Goal: Information Seeking & Learning: Check status

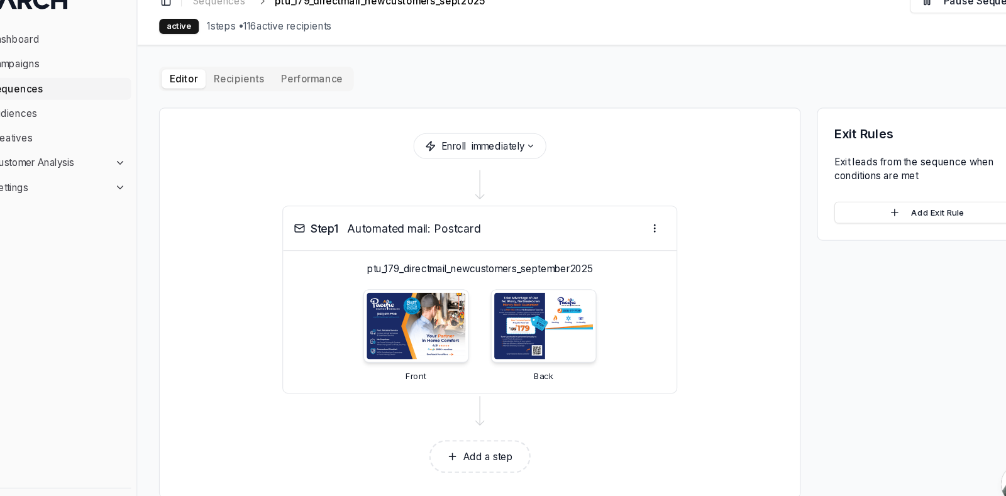
scroll to position [4511, 0]
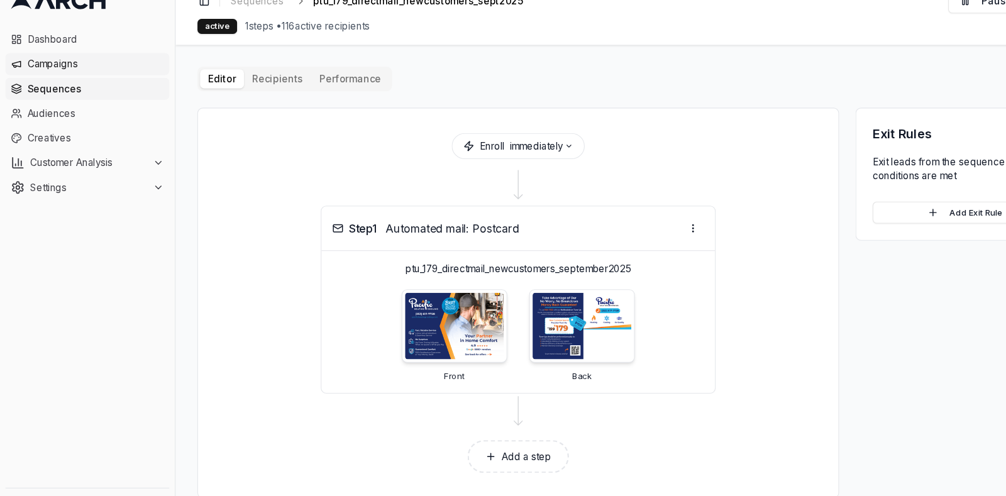
click at [68, 75] on span "Campaigns" at bounding box center [87, 79] width 125 height 13
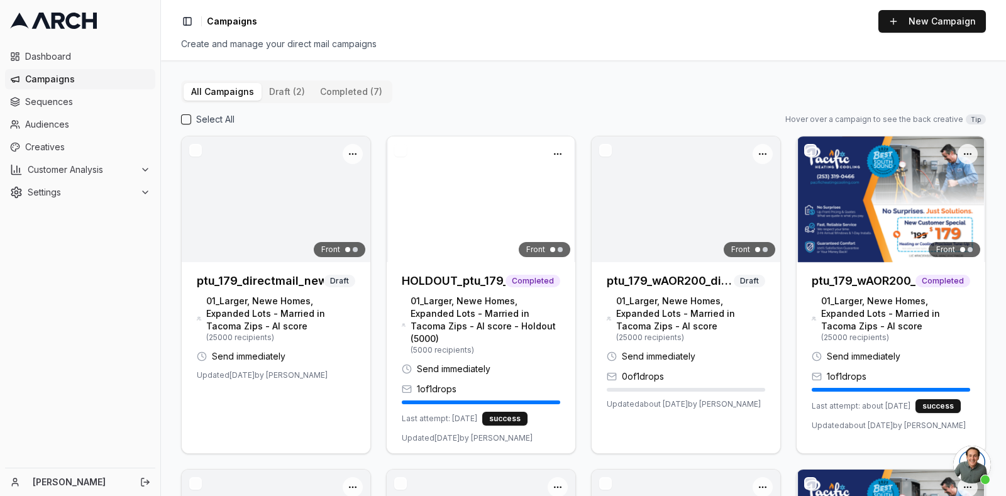
scroll to position [4511, 0]
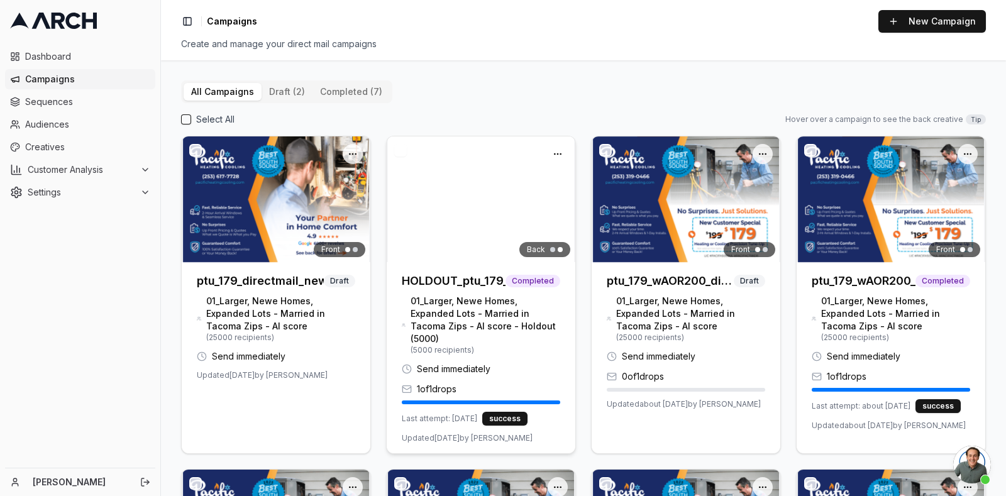
click at [459, 246] on img at bounding box center [481, 199] width 189 height 126
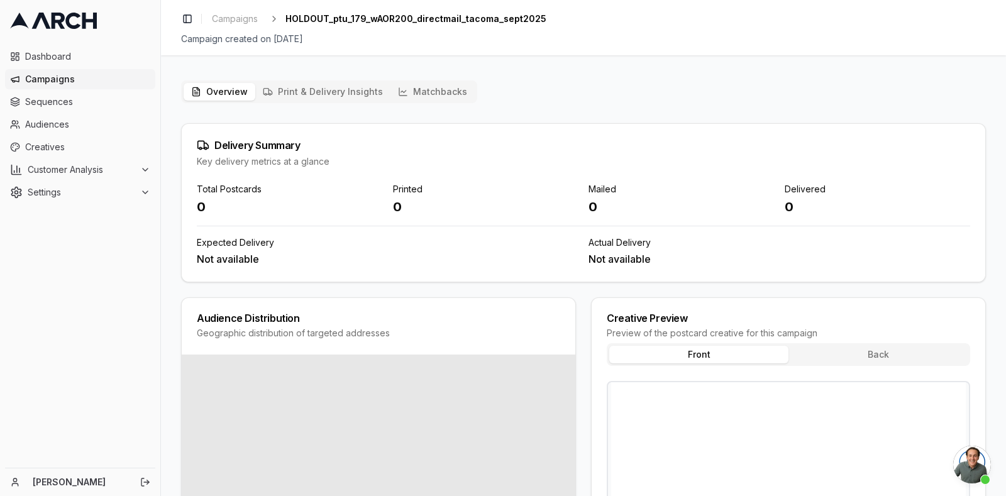
click at [340, 89] on button "Print & Delivery Insights" at bounding box center [322, 92] width 135 height 18
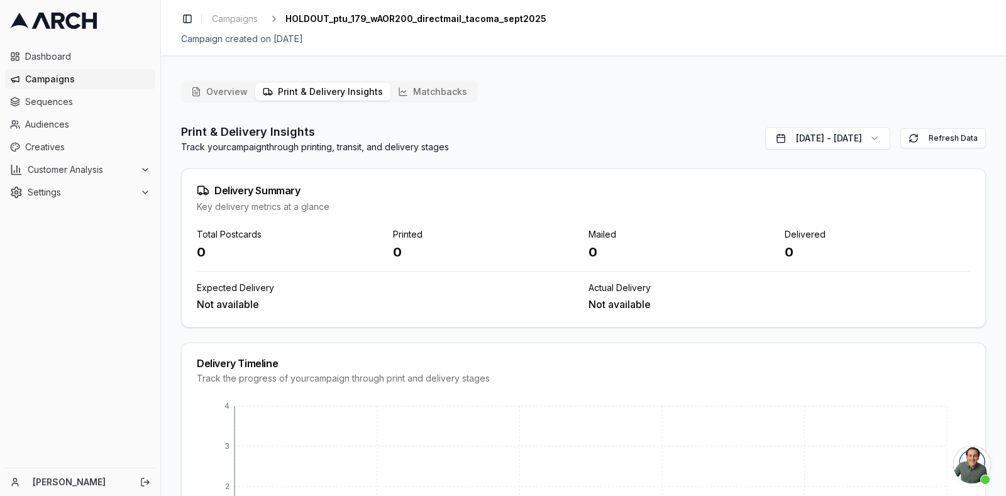
click at [426, 86] on button "Matchbacks" at bounding box center [432, 92] width 84 height 18
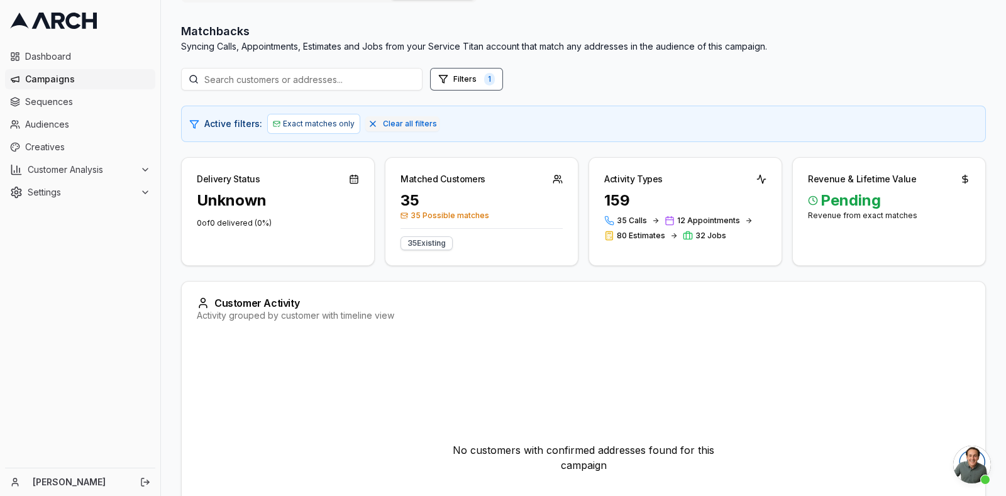
scroll to position [111, 0]
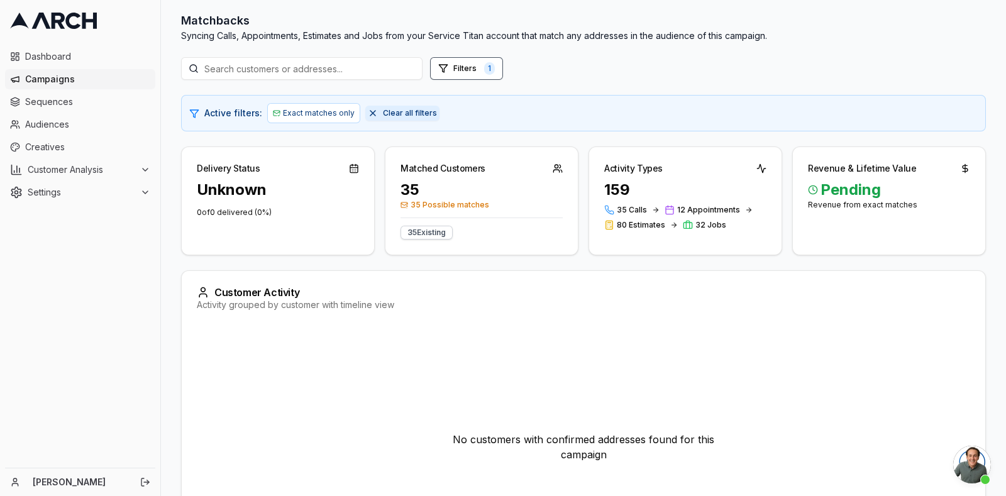
click at [365, 112] on button "Clear all filters" at bounding box center [402, 113] width 74 height 15
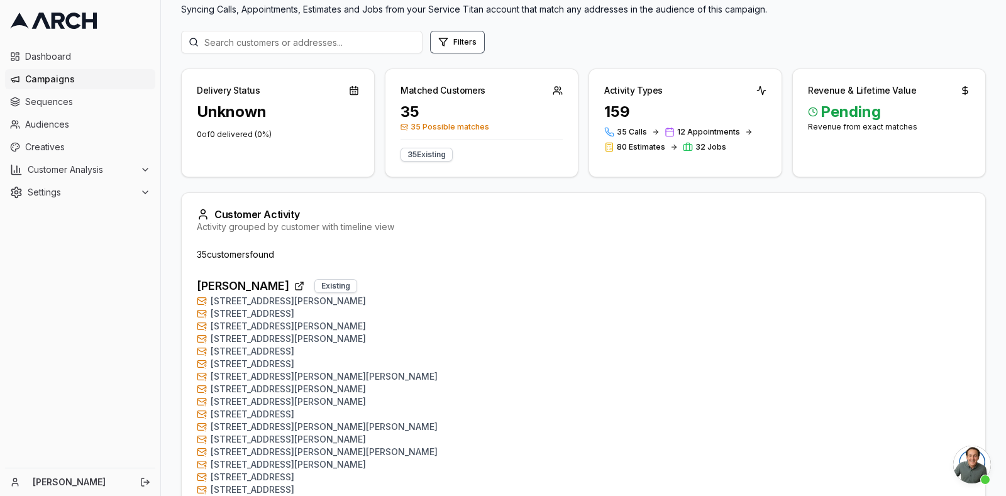
scroll to position [0, 0]
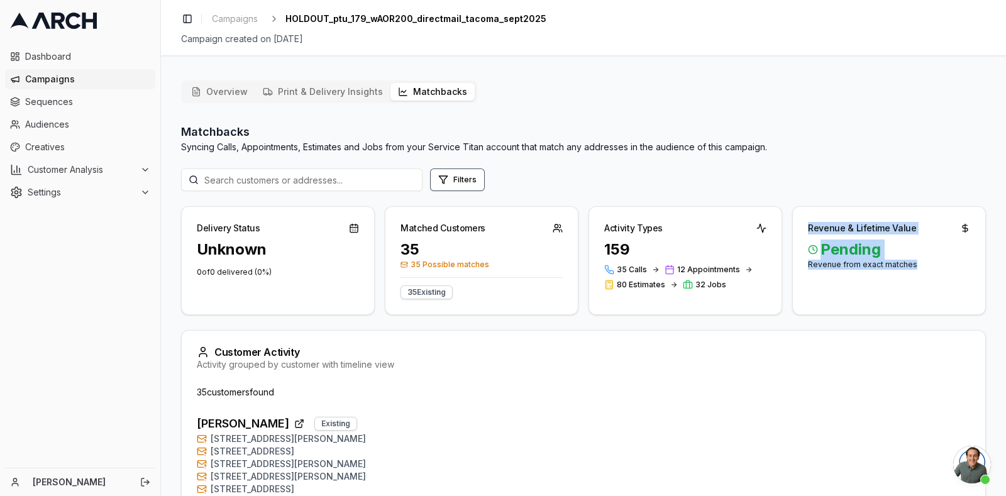
drag, startPoint x: 922, startPoint y: 263, endPoint x: 789, endPoint y: 230, distance: 137.3
click at [792, 230] on div "Revenue & Lifetime Value Pending Revenue from exact matches" at bounding box center [889, 260] width 194 height 109
click at [221, 14] on span "Campaigns" at bounding box center [235, 19] width 46 height 13
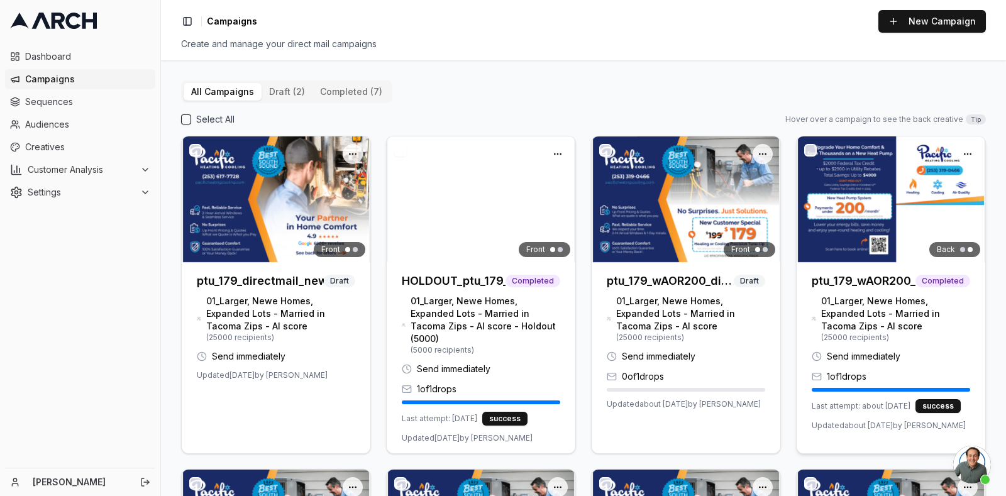
click at [883, 209] on div at bounding box center [891, 199] width 189 height 126
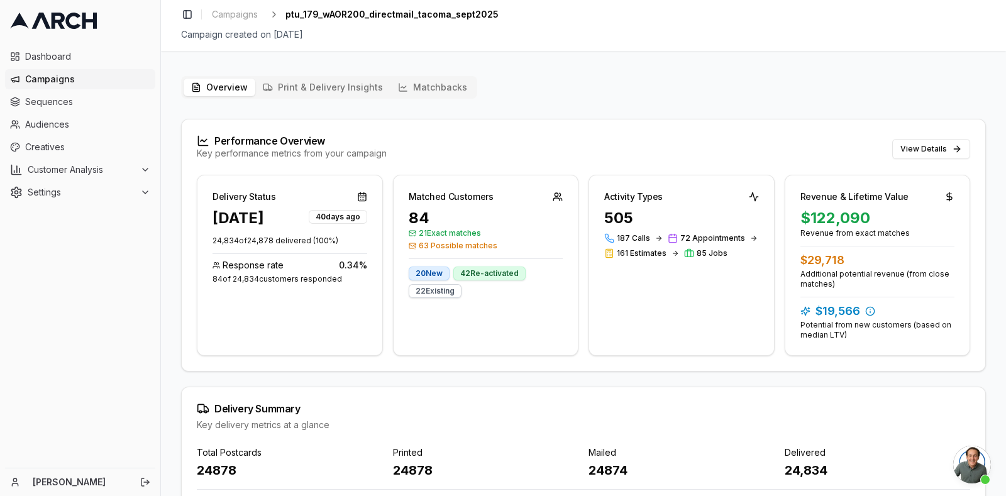
scroll to position [2, 0]
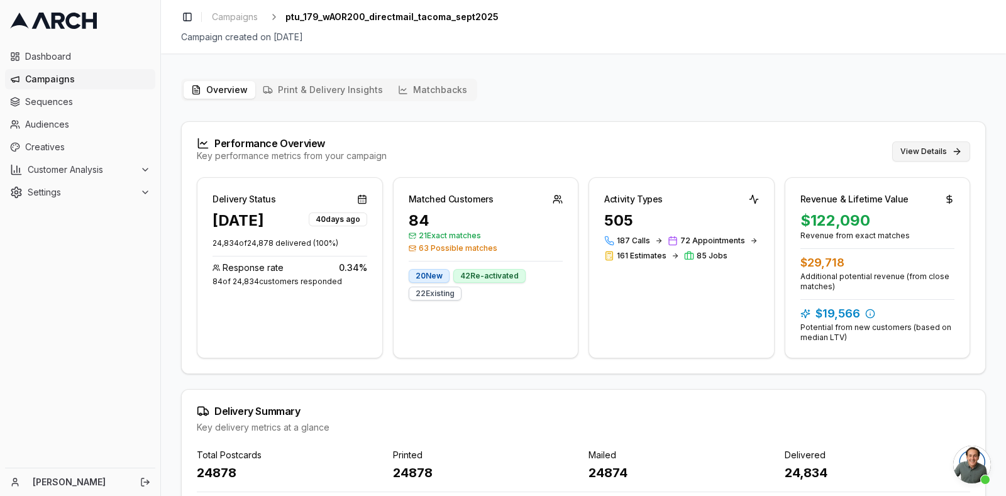
click at [934, 150] on button "View Details" at bounding box center [931, 151] width 78 height 20
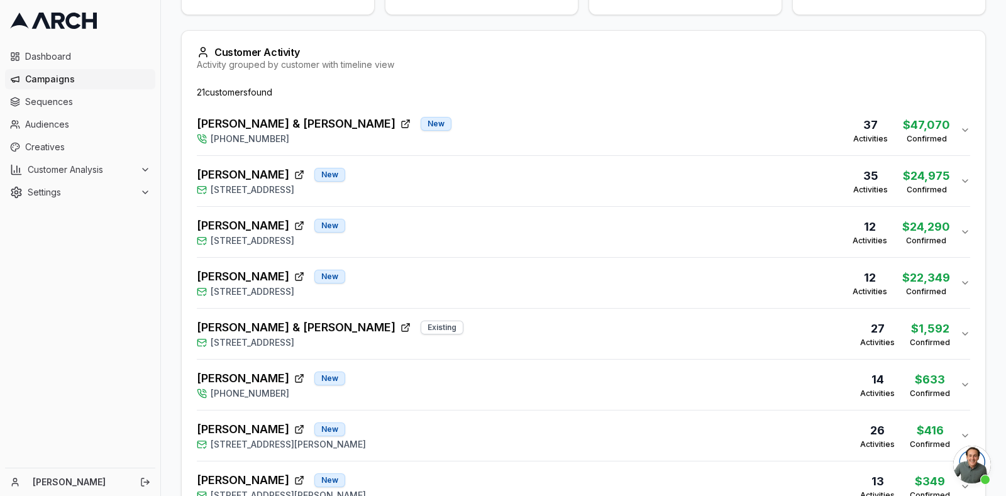
scroll to position [374, 0]
click at [275, 131] on span "Mark & Patty Salter" at bounding box center [296, 123] width 199 height 18
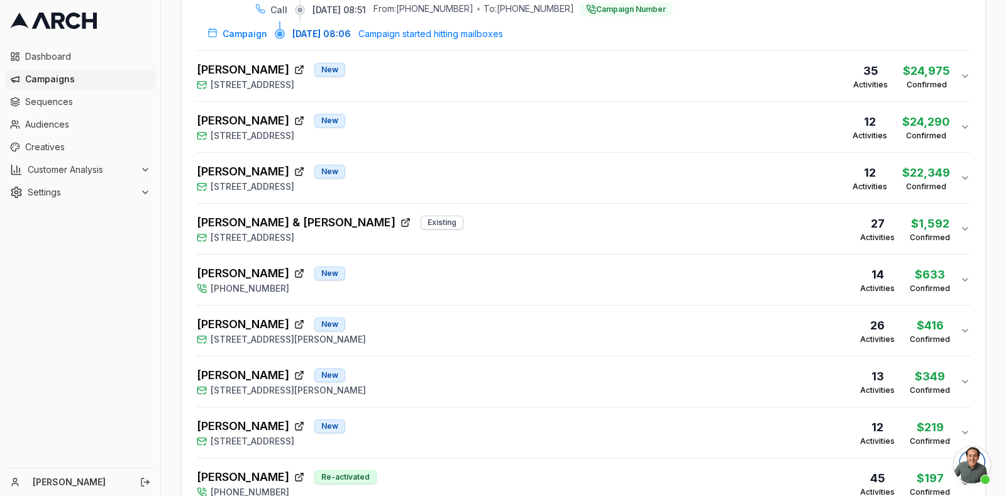
scroll to position [1284, 0]
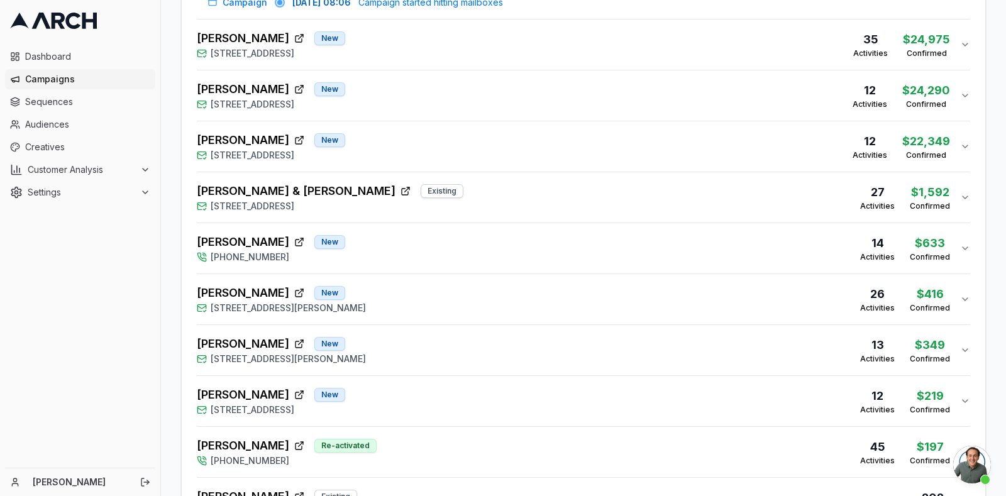
click at [396, 52] on div "Dave Houser New 715 North Sunset Drive, Tacoma, WA 98406 35 Activities $24,975 …" at bounding box center [578, 45] width 763 height 30
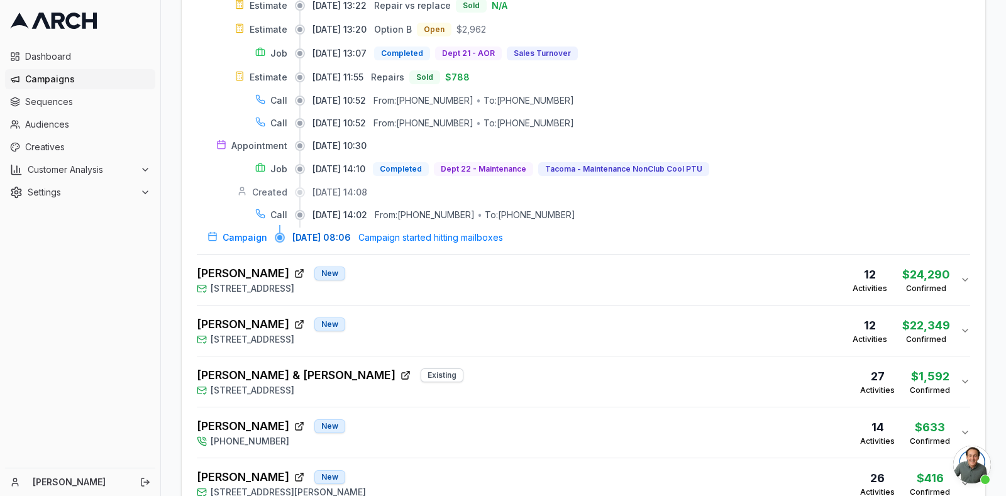
scroll to position [1874, 0]
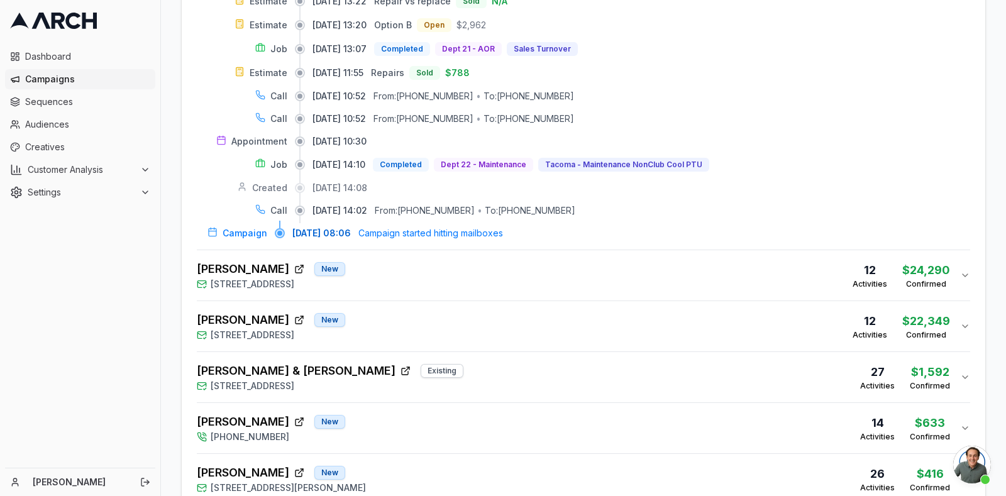
click at [420, 274] on div "Heidi Miller New 1530 Cherry Avenue, Fircrest, WA 98466 12 Activities $24,290 C…" at bounding box center [578, 275] width 763 height 30
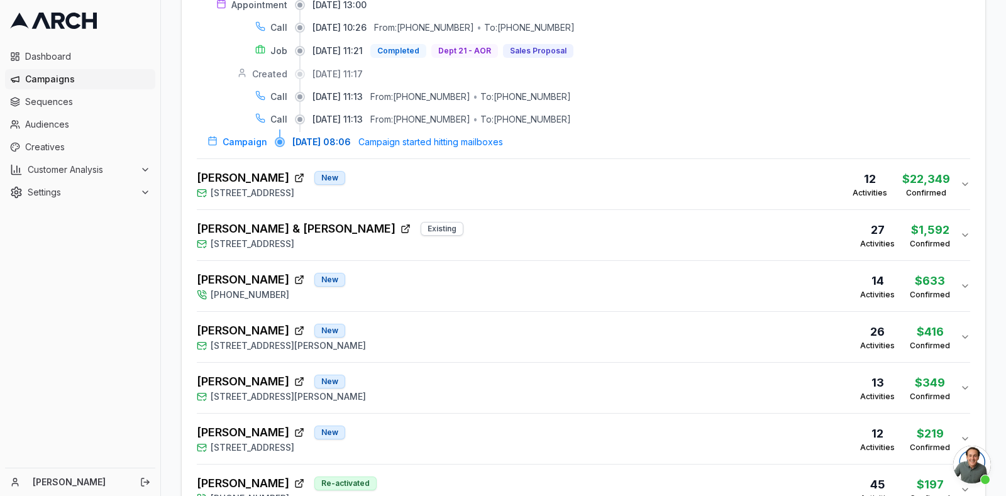
scroll to position [2335, 0]
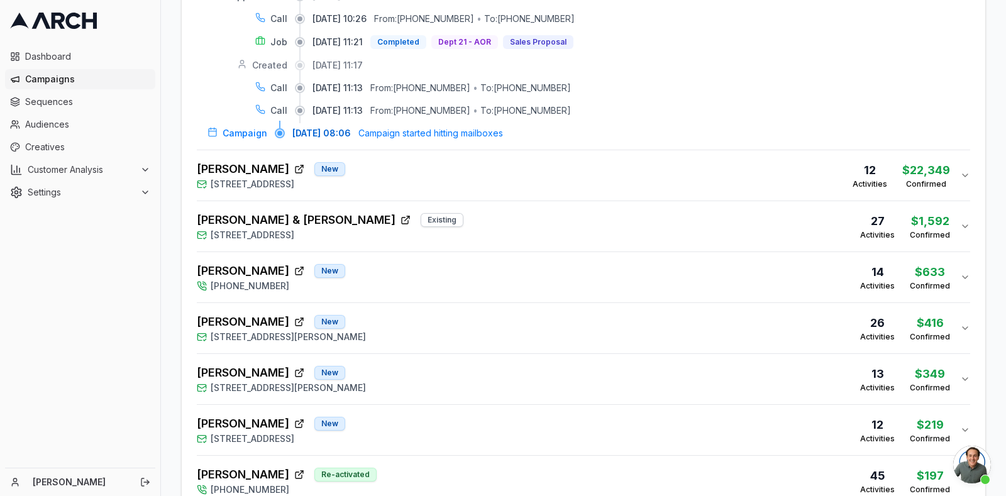
click at [588, 187] on div "Kathy Chau New 7827 South J Street, Tacoma, WA 98408 12 Activities $22,349 Conf…" at bounding box center [578, 175] width 763 height 30
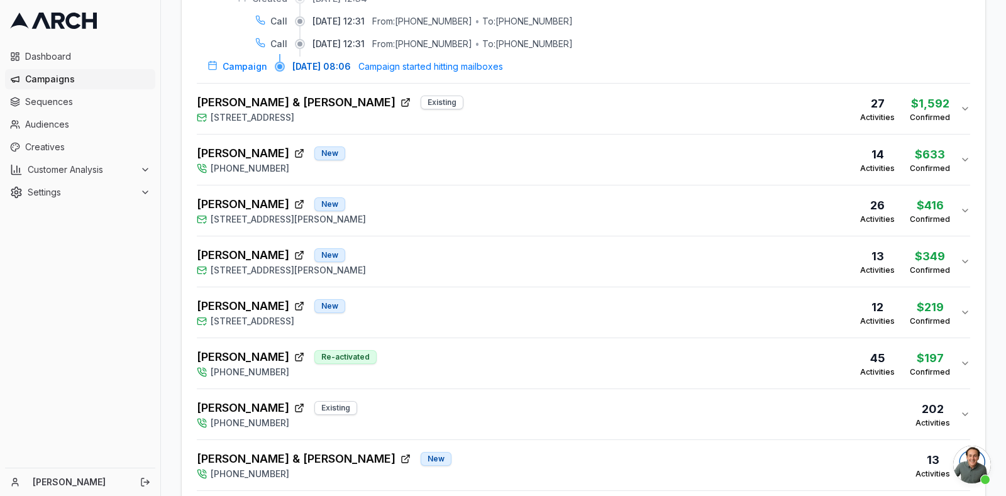
scroll to position [2776, 0]
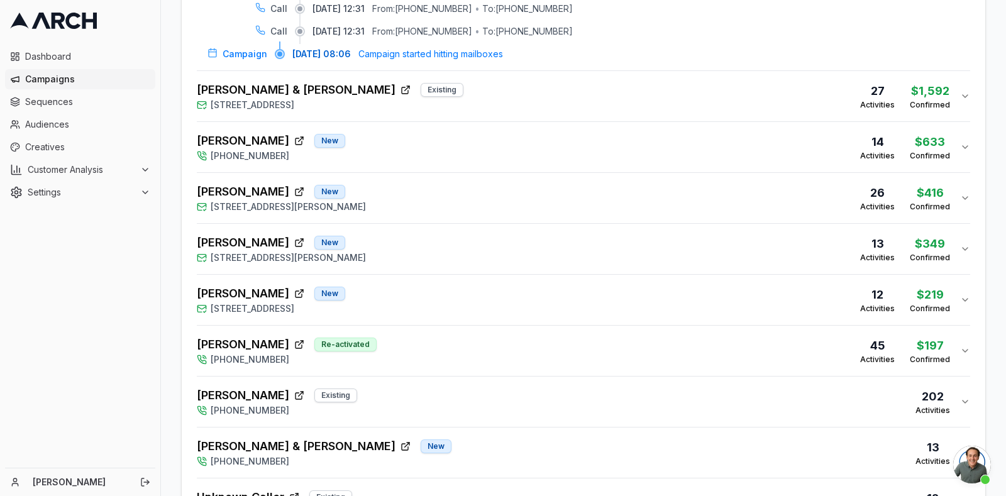
click at [642, 86] on div "Liam & Kristen Shorrock Existing 2040 North Fremont Circle, Tacoma, WA 98406 27…" at bounding box center [578, 96] width 763 height 30
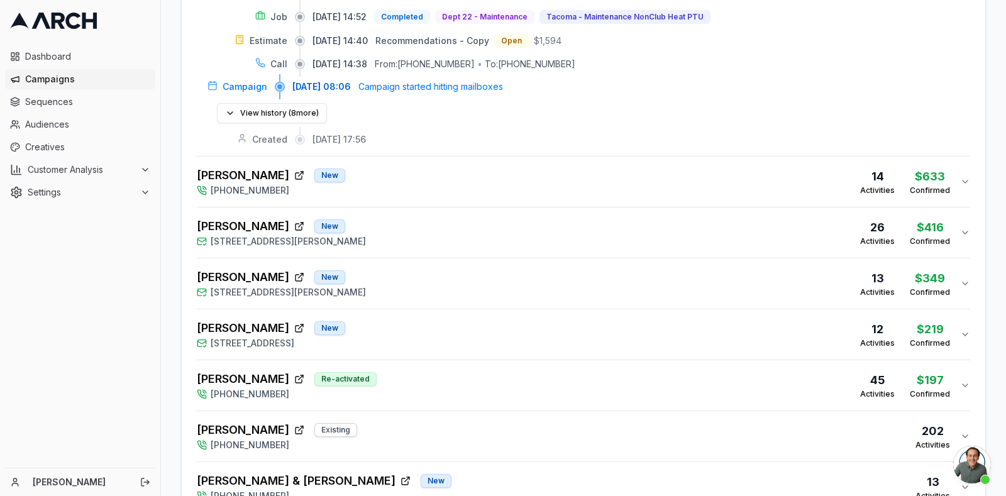
scroll to position [3222, 0]
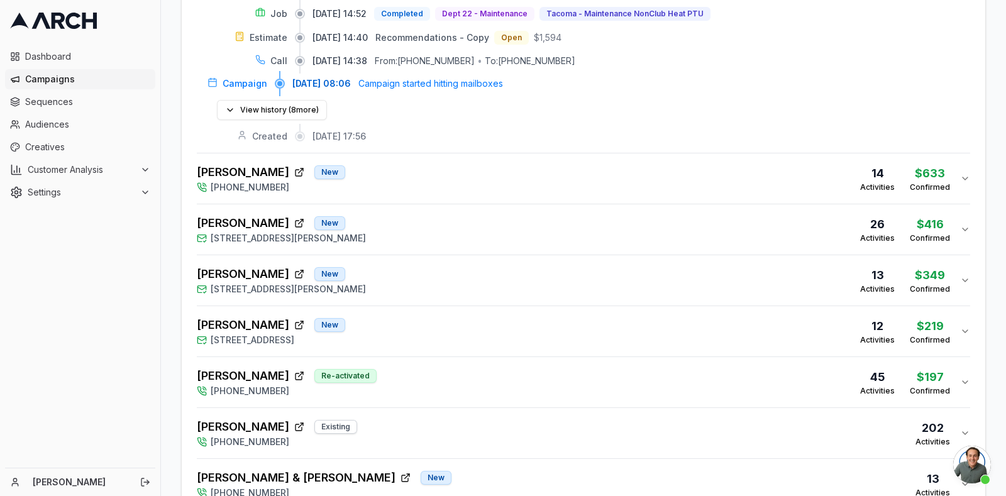
click at [567, 175] on div "Adrien McKiness New (253) 319-0466 14 Activities $633 Confirmed" at bounding box center [578, 178] width 763 height 30
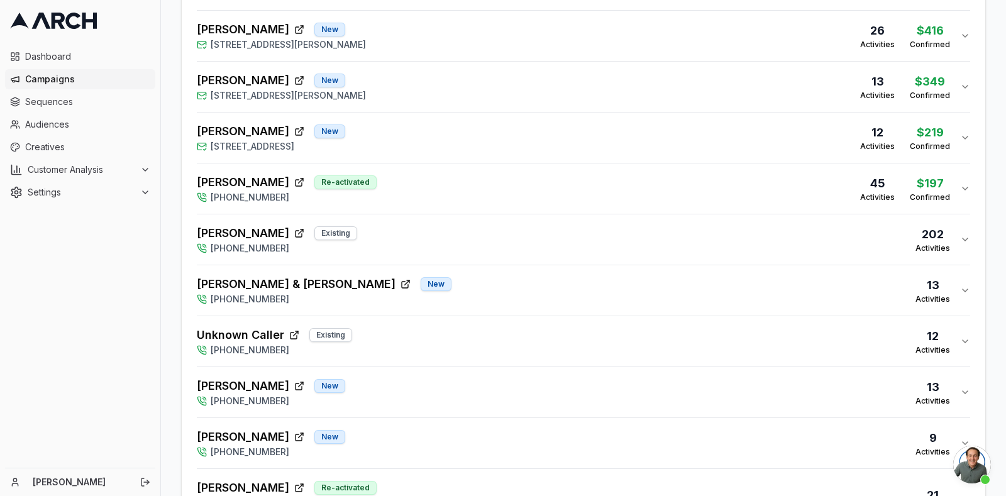
scroll to position [3738, 0]
click at [551, 193] on div "Diane Ungerbuehler Re-activated (253) 319-0466 45 Activities $197 Confirmed" at bounding box center [578, 187] width 763 height 30
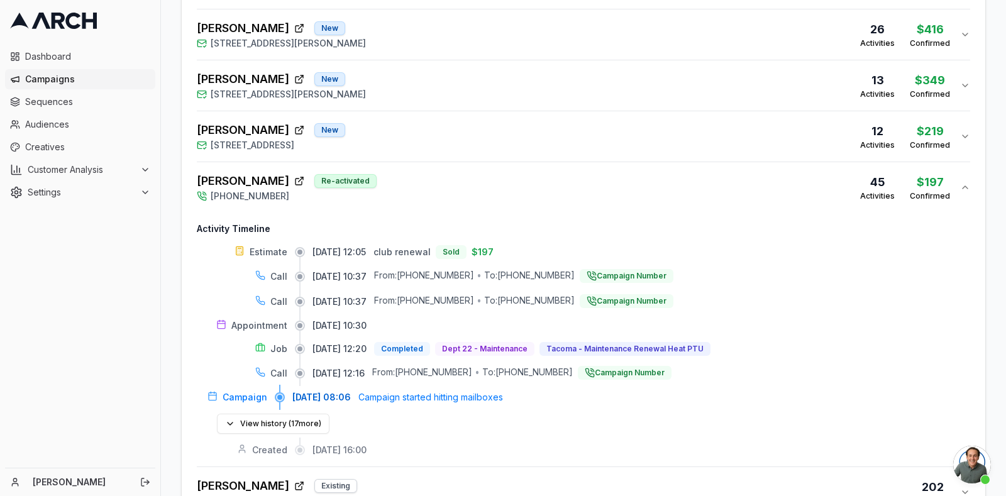
click at [540, 128] on div "Renee Tai New 1520 Weathervane Drive, Fircrest, WA 98466 12 Activities $219 Con…" at bounding box center [578, 136] width 763 height 30
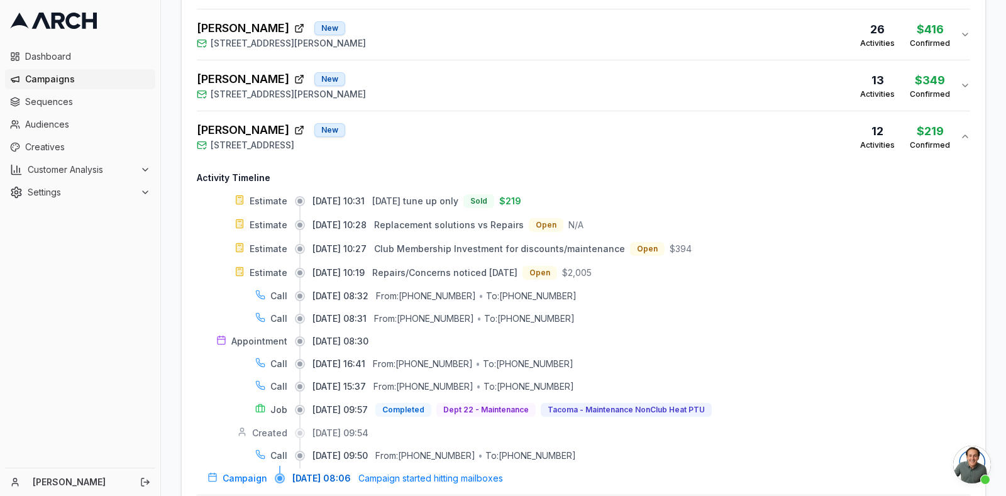
click at [539, 86] on div "Michael McNutt New 1485 Willson Avenue, DuPont, WA 98327 13 Activities $349 Con…" at bounding box center [578, 85] width 763 height 30
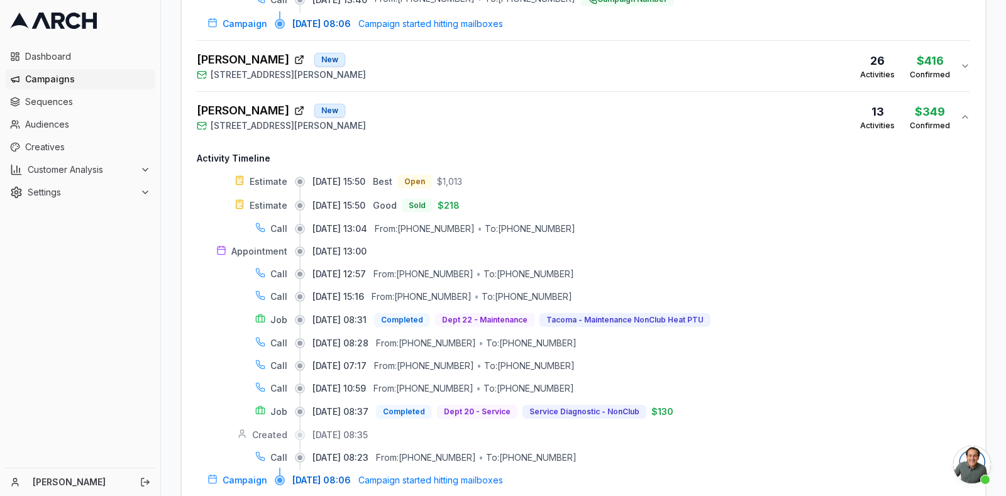
scroll to position [3705, 0]
click at [543, 58] on div "Ardeana Ellis New 1431 Edwards Avenue, Tacoma, WA 98466 26 Activities $416 Conf…" at bounding box center [578, 67] width 763 height 30
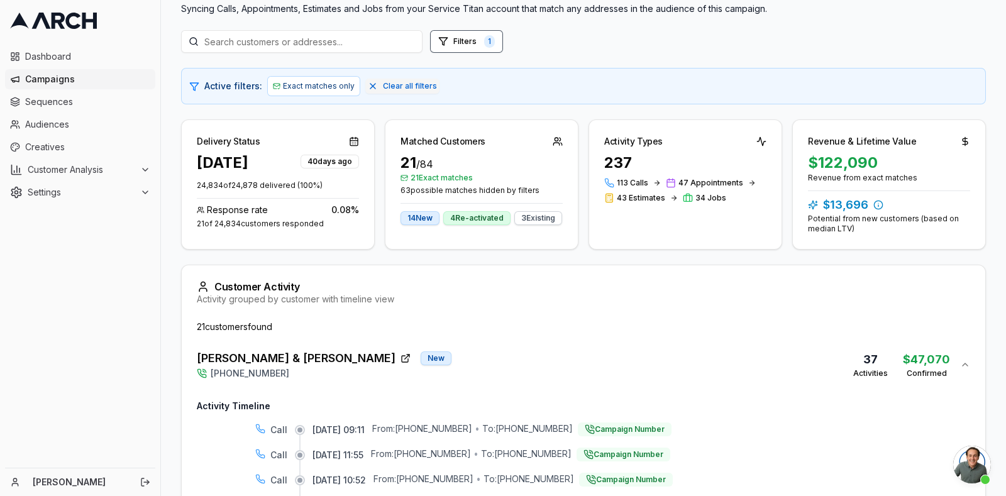
scroll to position [0, 0]
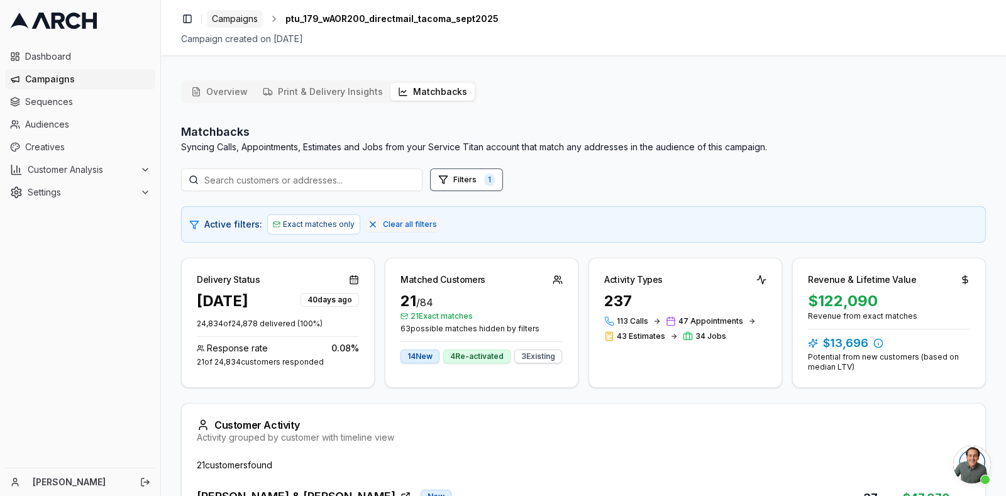
click at [251, 24] on span "Campaigns" at bounding box center [235, 19] width 46 height 13
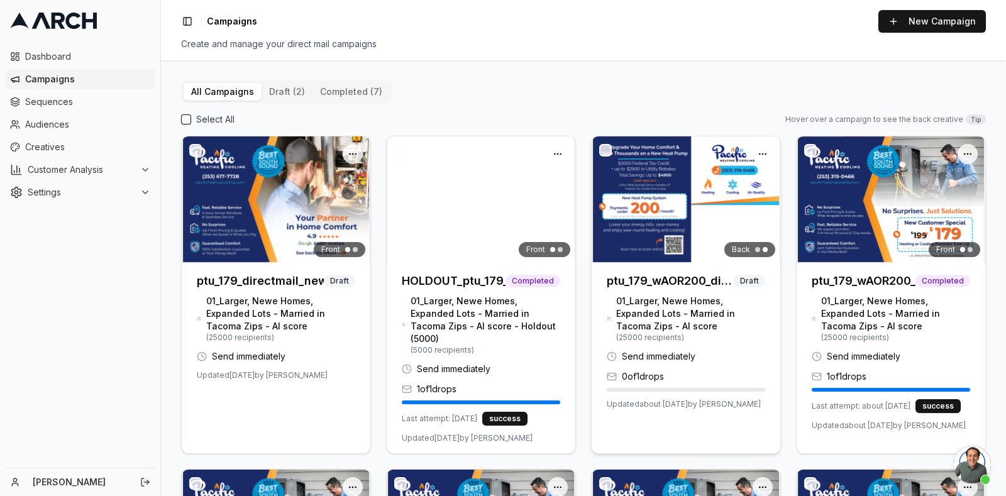
click at [657, 230] on img at bounding box center [686, 199] width 189 height 126
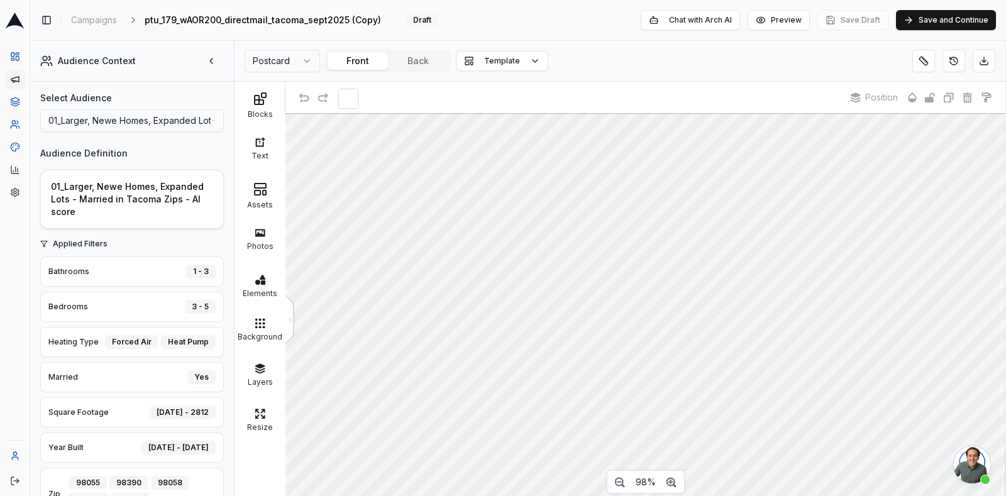
scroll to position [28, 0]
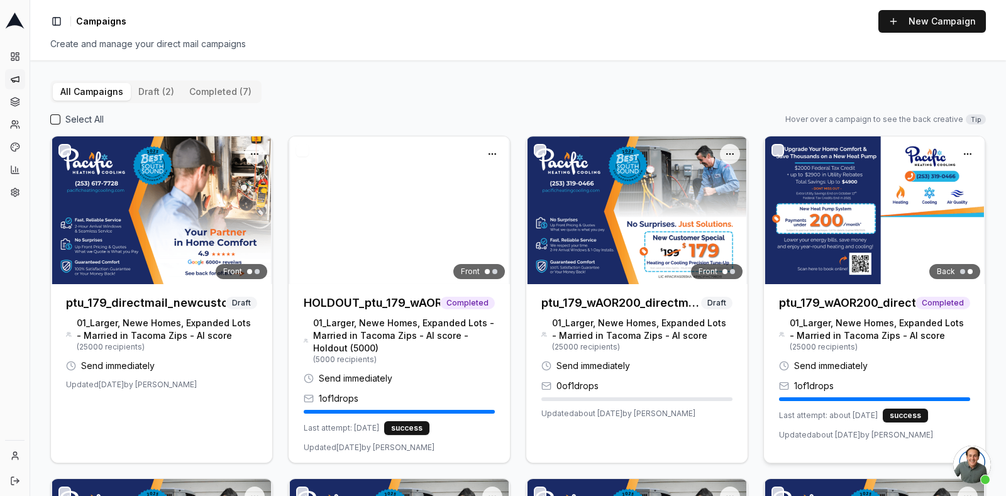
click at [846, 309] on h3 "ptu_179_wAOR200_directmail_tacoma_sept2025" at bounding box center [847, 303] width 136 height 18
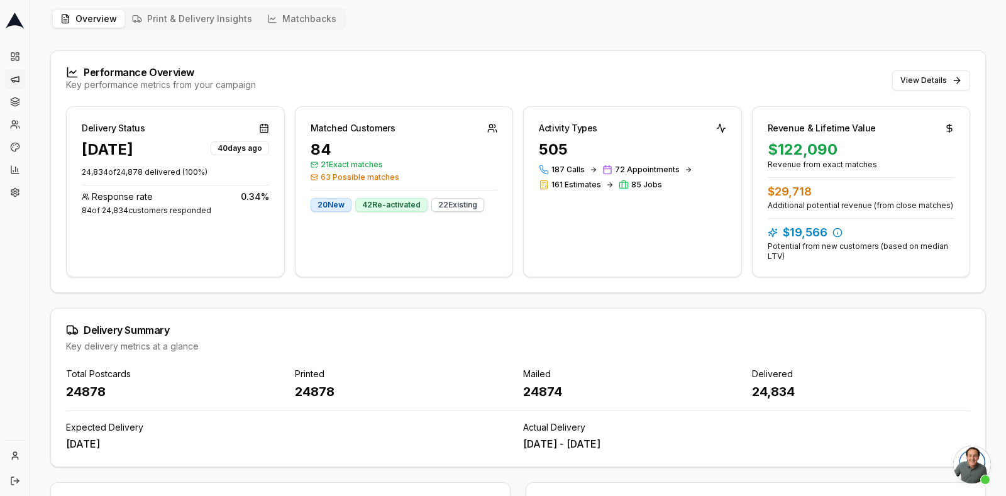
scroll to position [70, 0]
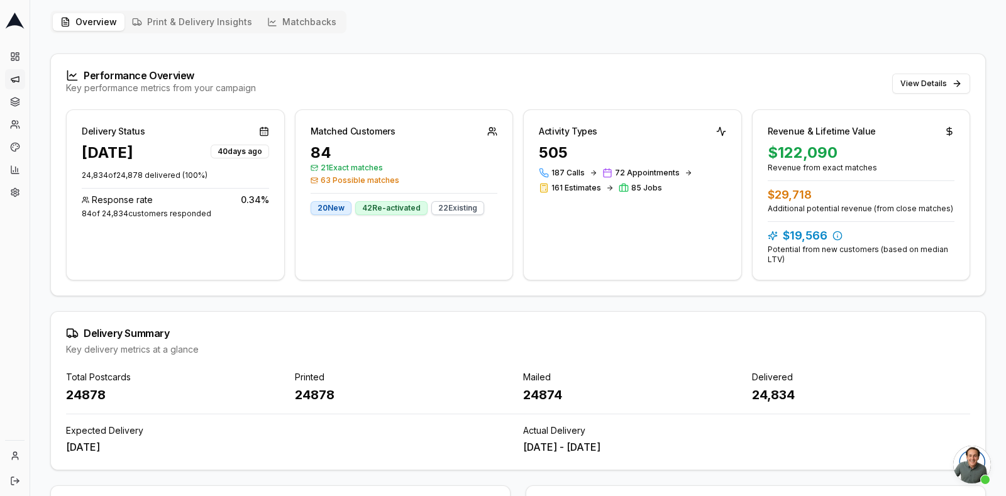
click at [912, 153] on div "$122,090" at bounding box center [861, 153] width 187 height 20
click at [817, 155] on div "$122,090" at bounding box center [861, 153] width 187 height 20
click at [926, 95] on div "Performance Overview Key performance metrics from your campaign View Details" at bounding box center [518, 81] width 934 height 55
click at [927, 86] on button "View Details" at bounding box center [931, 84] width 78 height 20
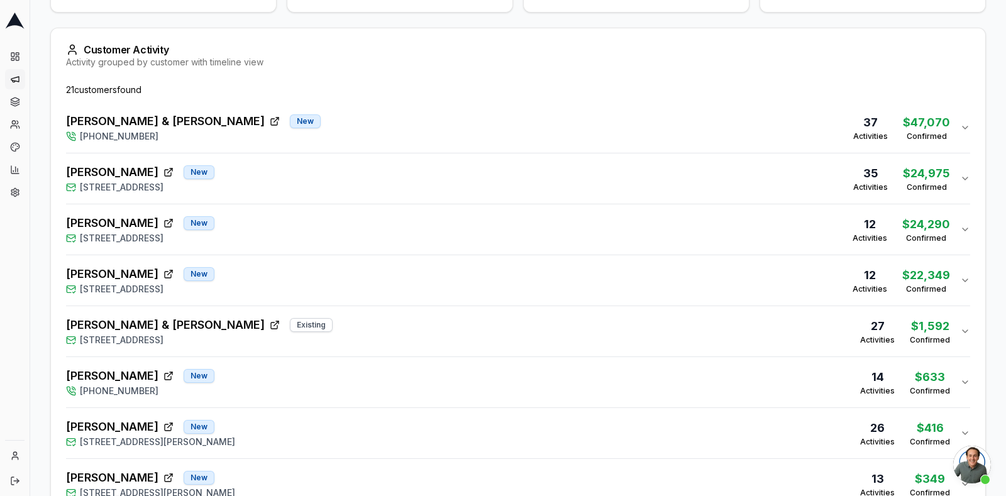
scroll to position [384, 0]
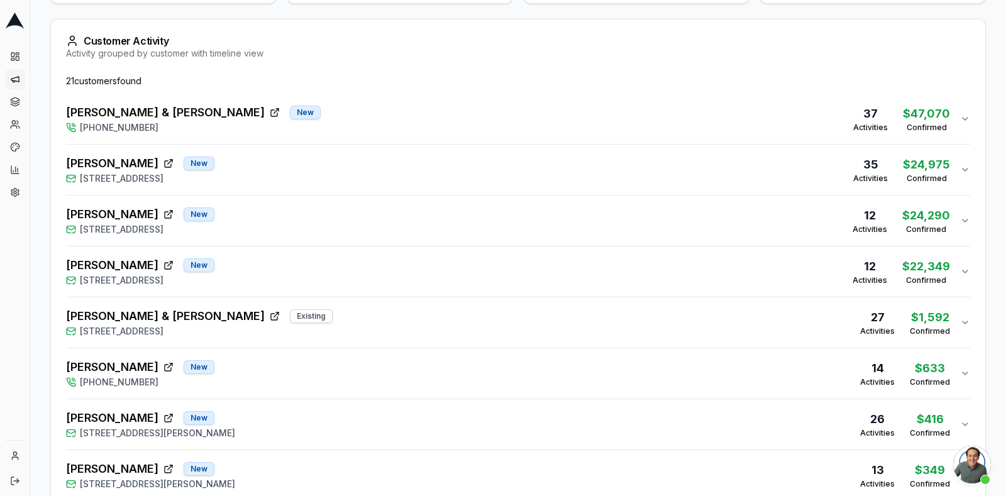
click at [289, 162] on div "Dave Houser New 715 North Sunset Drive, Tacoma, WA 98406 35 Activities $24,975 …" at bounding box center [513, 170] width 894 height 30
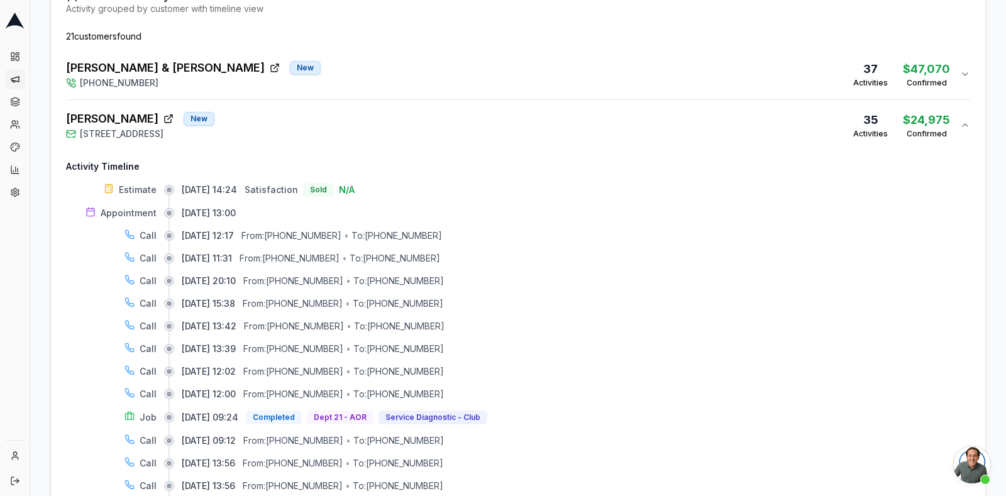
scroll to position [428, 0]
click at [214, 114] on div "Dave Houser New 715 North Sunset Drive, Tacoma, WA 98406" at bounding box center [140, 126] width 148 height 30
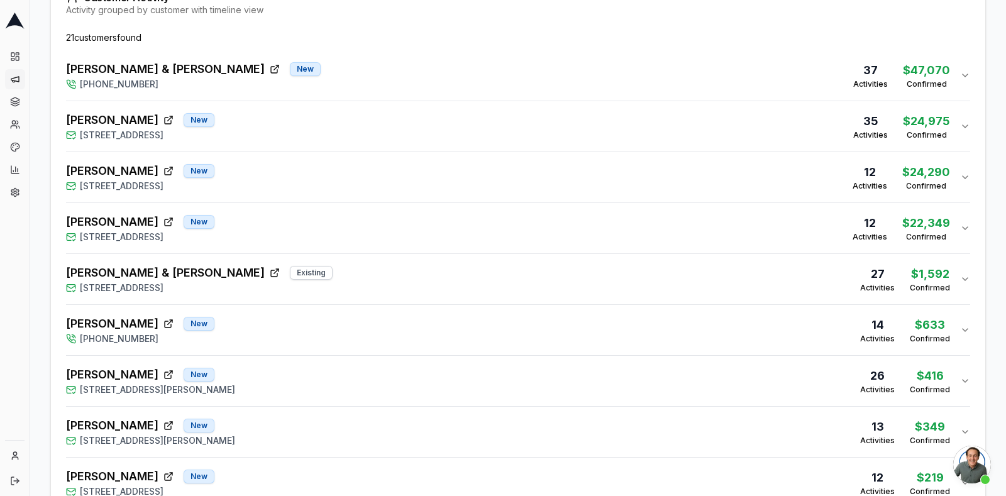
click at [257, 61] on div "Mark & Patty Salter New (253) 319-0466 37 Activities $47,070 Confirmed" at bounding box center [513, 75] width 894 height 30
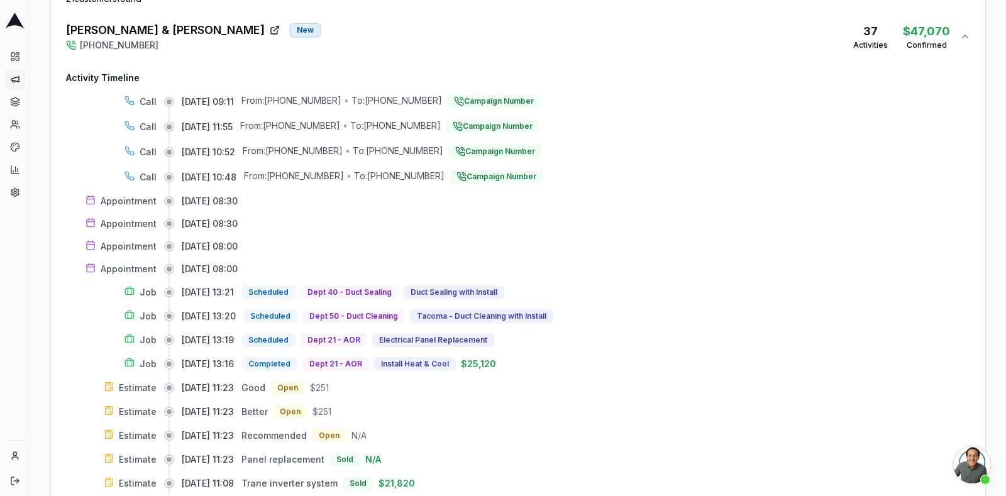
scroll to position [468, 0]
click at [13, 21] on icon at bounding box center [14, 21] width 19 height 16
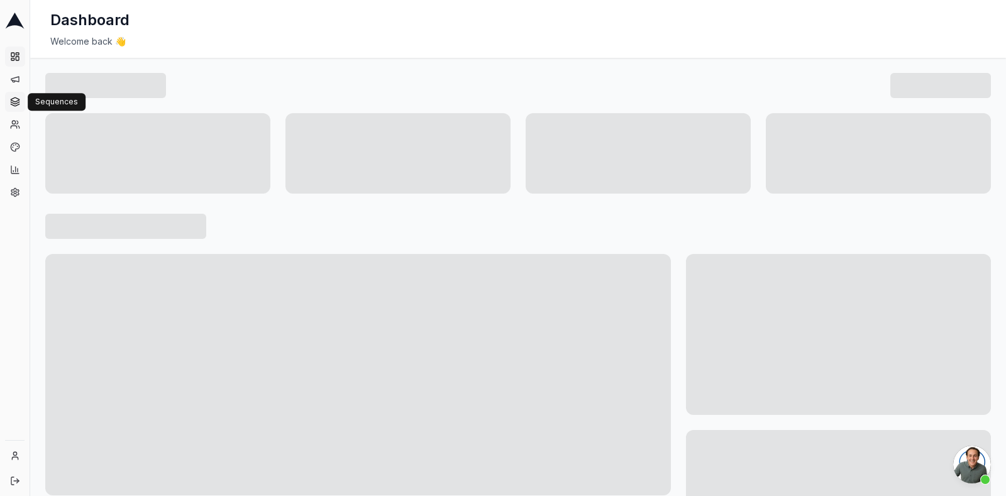
click at [14, 104] on icon at bounding box center [15, 102] width 10 height 10
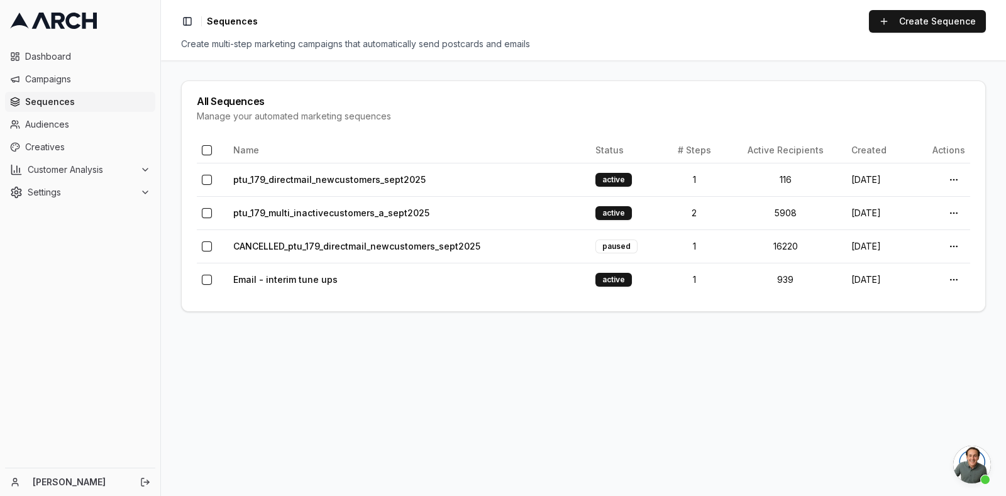
scroll to position [4511, 0]
click at [333, 176] on link "ptu_179_directmail_newcustomers_sept2025" at bounding box center [329, 179] width 192 height 11
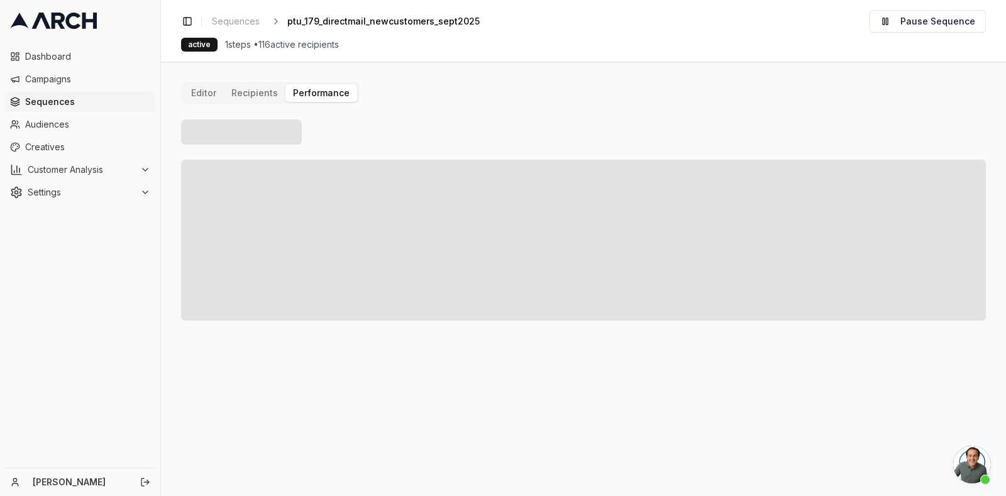
click at [317, 91] on button "Performance" at bounding box center [321, 93] width 72 height 18
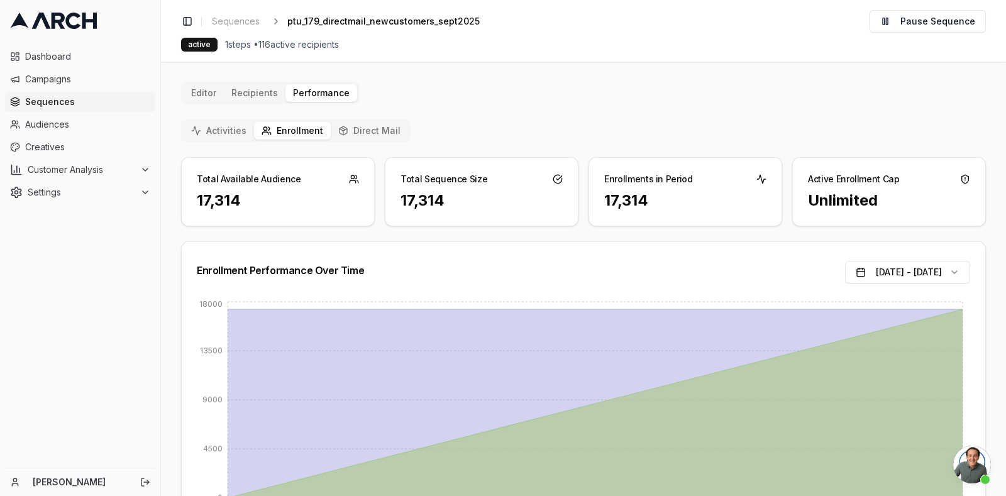
click at [360, 118] on div "Editor Recipients Performance Activities Enrollment Direct Mail Total Available…" at bounding box center [583, 316] width 805 height 469
click at [360, 119] on div "Activities Enrollment Direct Mail" at bounding box center [296, 130] width 230 height 23
click at [363, 128] on button "Direct Mail" at bounding box center [369, 131] width 77 height 18
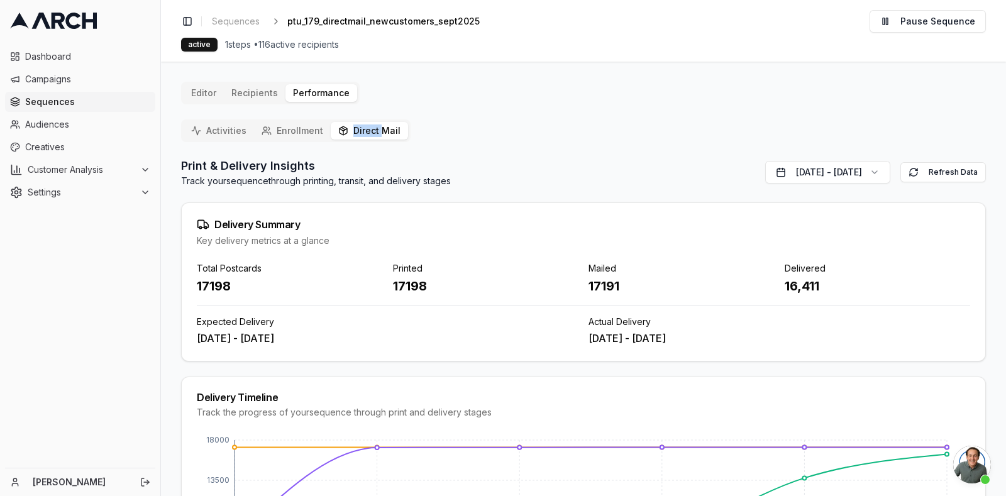
click at [252, 96] on div "Editor Recipients Performance Activities Enrollment Direct Mail Print & Deliver…" at bounding box center [583, 366] width 805 height 569
